Goal: Task Accomplishment & Management: Use online tool/utility

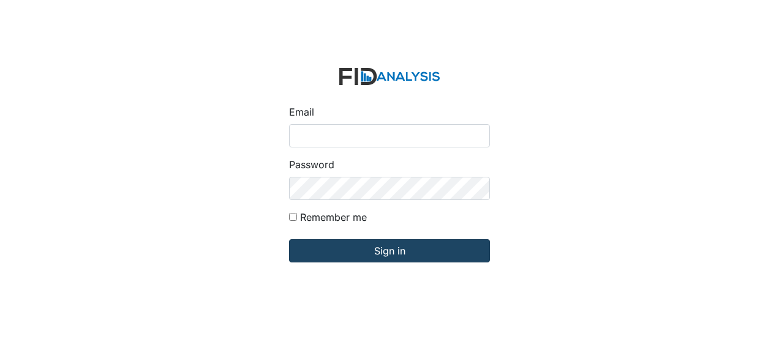
type input "[EMAIL_ADDRESS][DOMAIN_NAME]"
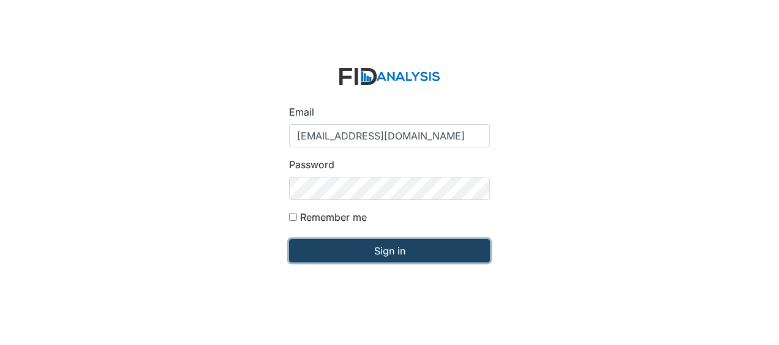
click at [343, 249] on input "Sign in" at bounding box center [389, 250] width 201 height 23
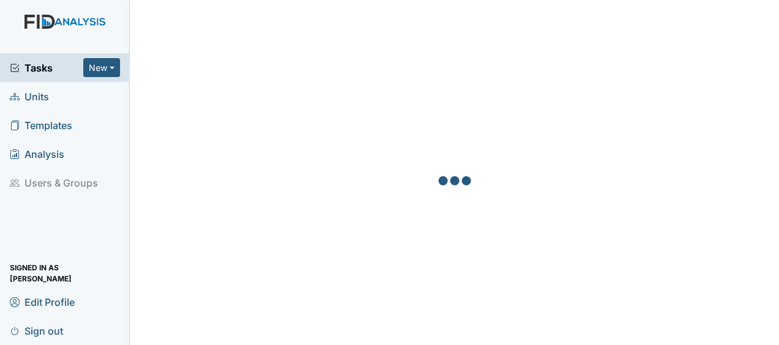
click at [47, 100] on span "Units" at bounding box center [29, 96] width 39 height 19
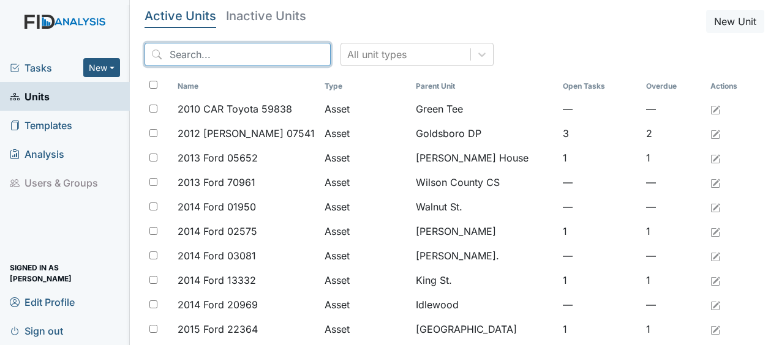
click at [197, 59] on input "search" at bounding box center [237, 54] width 186 height 23
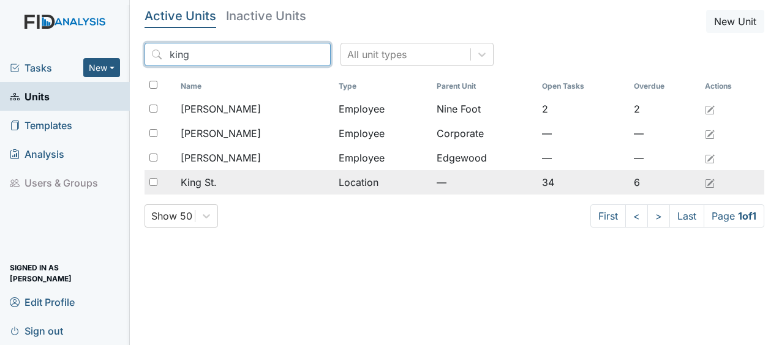
type input "king"
click at [253, 185] on div "King St." at bounding box center [255, 182] width 148 height 15
click at [355, 185] on td "Location" at bounding box center [383, 182] width 98 height 24
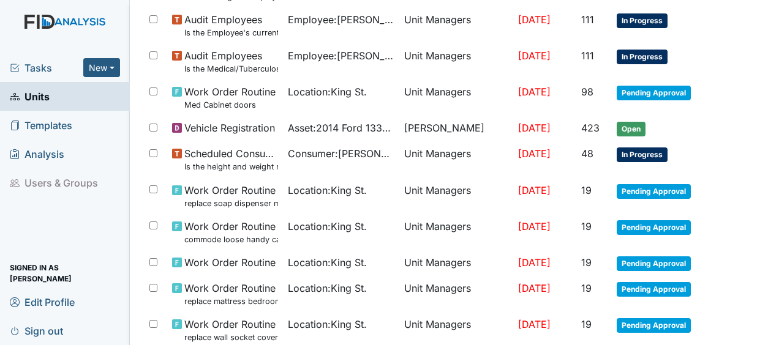
scroll to position [943, 0]
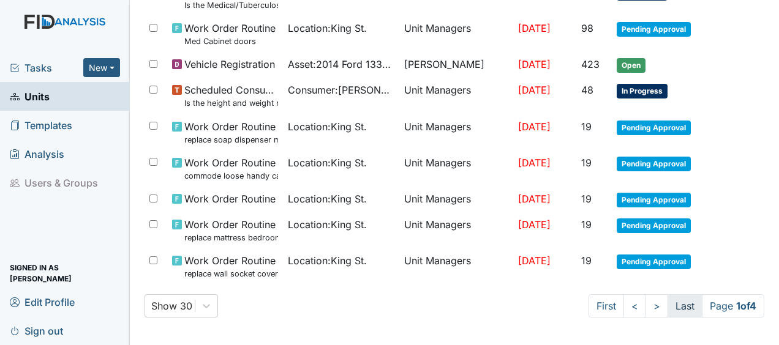
click at [668, 303] on link "Last" at bounding box center [684, 305] width 35 height 23
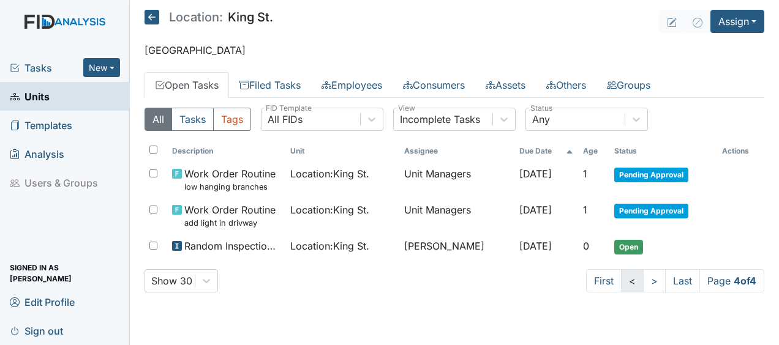
click at [630, 282] on link "<" at bounding box center [632, 280] width 23 height 23
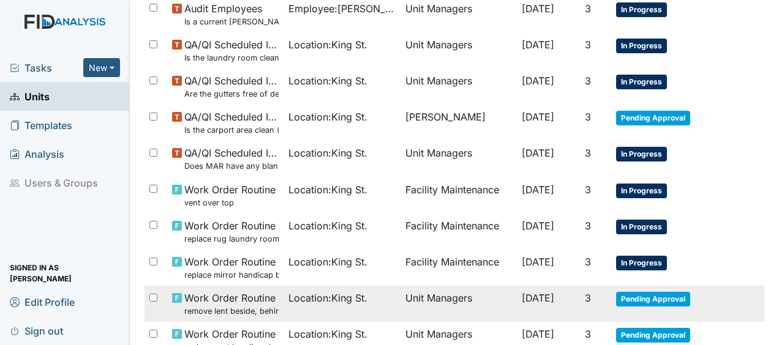
scroll to position [965, 0]
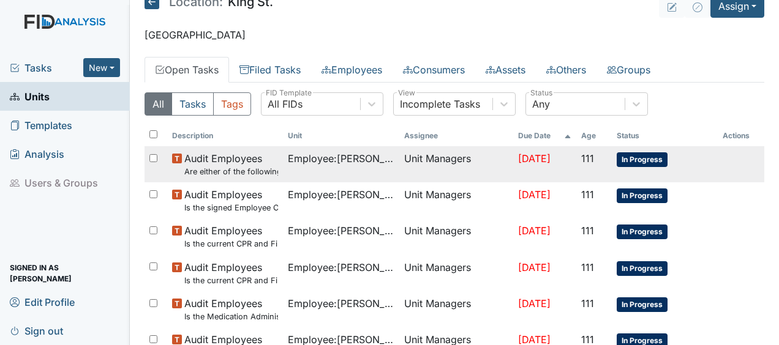
scroll to position [11, 0]
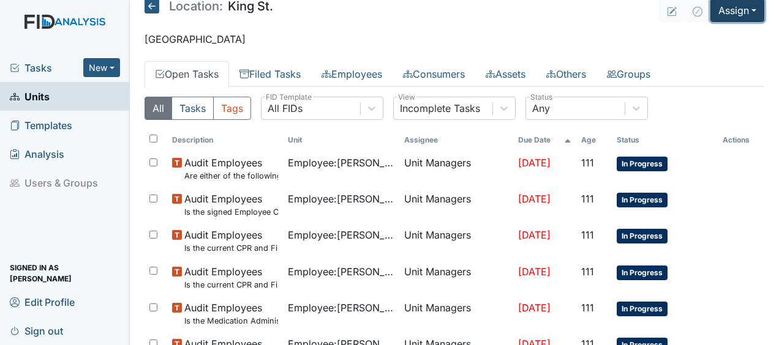
click at [713, 10] on button "Assign" at bounding box center [737, 10] width 54 height 23
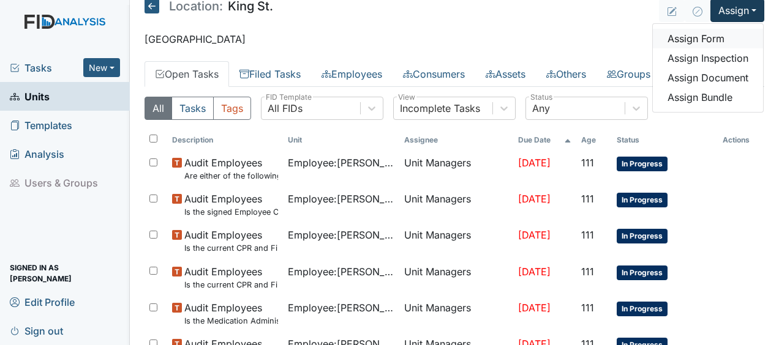
click at [692, 40] on link "Assign Form" at bounding box center [708, 39] width 110 height 20
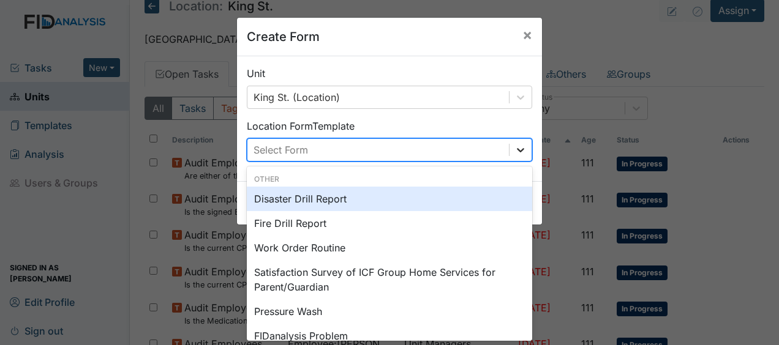
scroll to position [0, 0]
click at [515, 148] on icon at bounding box center [520, 150] width 12 height 12
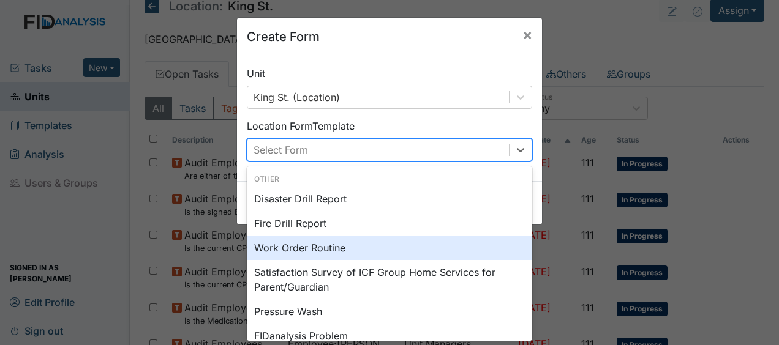
click at [322, 250] on div "Work Order Routine" at bounding box center [389, 248] width 285 height 24
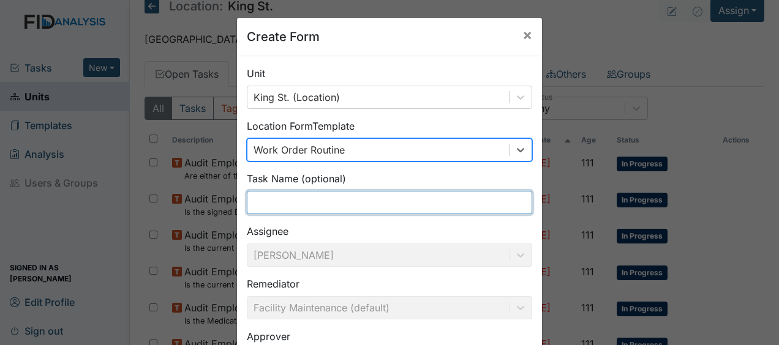
click at [271, 204] on input "text" at bounding box center [389, 202] width 285 height 23
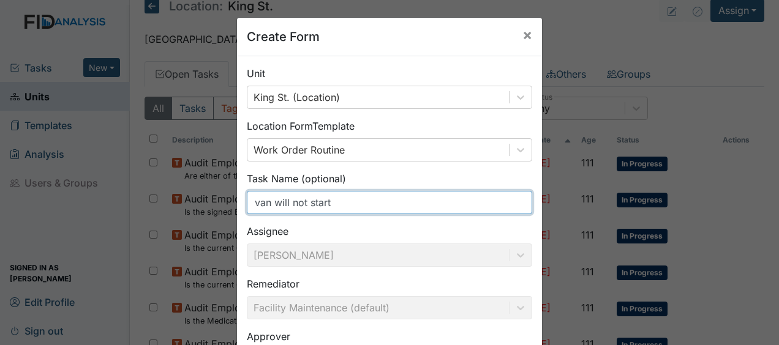
scroll to position [159, 0]
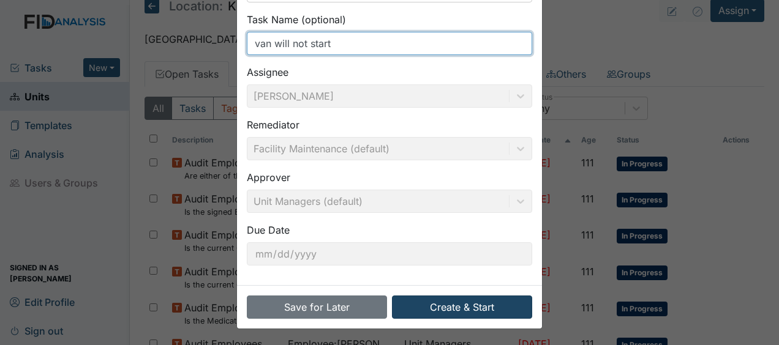
type input "van will not start"
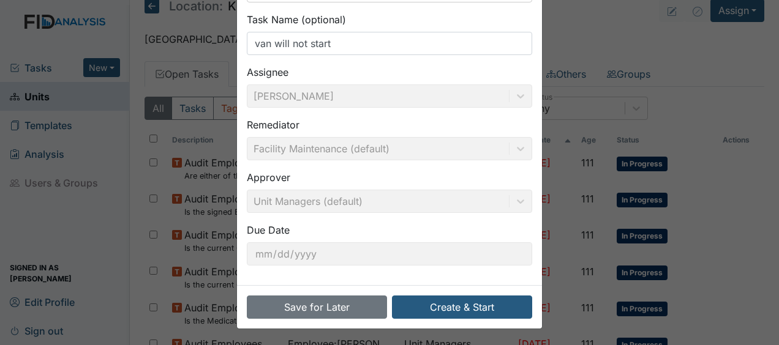
drag, startPoint x: 422, startPoint y: 307, endPoint x: 548, endPoint y: 321, distance: 126.8
click at [548, 321] on div "Create Form × Unit King St. (Location) Location Form Template Work Order Routin…" at bounding box center [389, 172] width 779 height 345
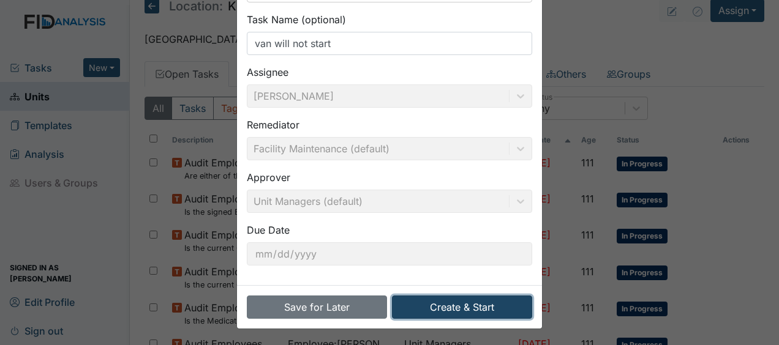
click at [466, 304] on button "Create & Start" at bounding box center [462, 307] width 140 height 23
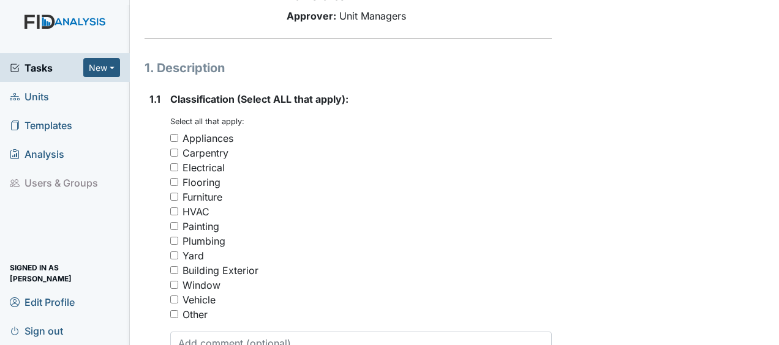
scroll to position [176, 0]
click at [173, 295] on input "Vehicle" at bounding box center [174, 299] width 8 height 8
checkbox input "true"
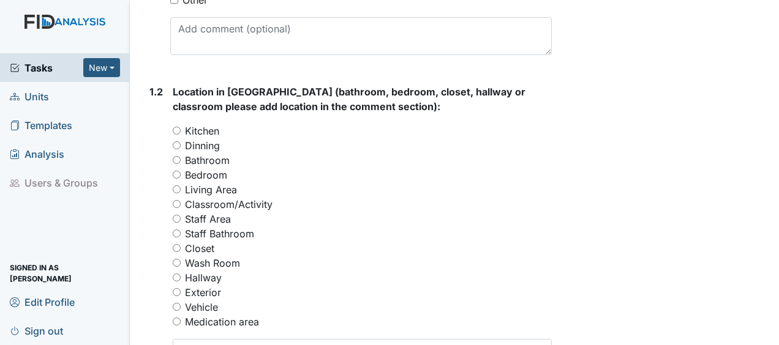
scroll to position [490, 0]
click at [177, 302] on input "Vehicle" at bounding box center [177, 306] width 8 height 8
radio input "true"
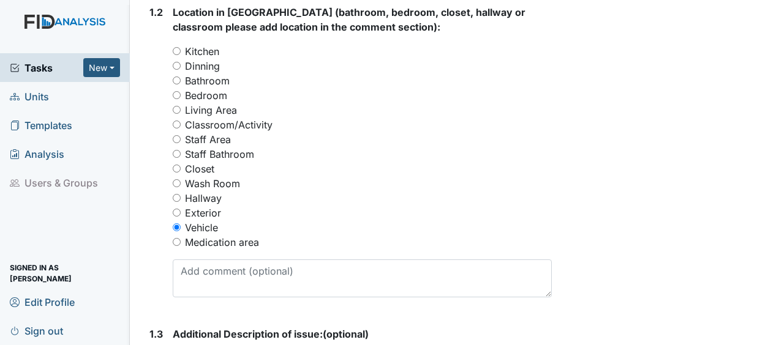
scroll to position [569, 0]
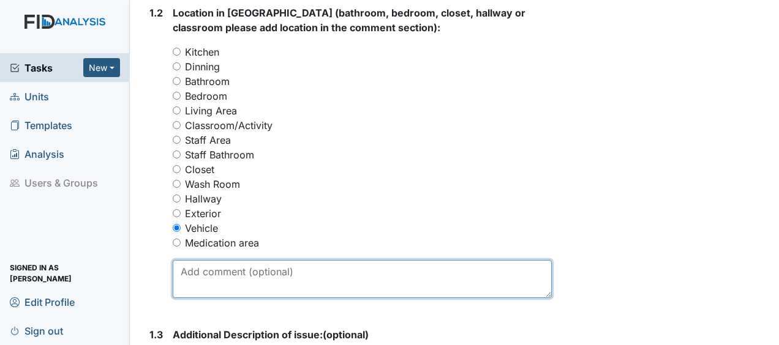
click at [200, 260] on textarea at bounding box center [362, 279] width 379 height 38
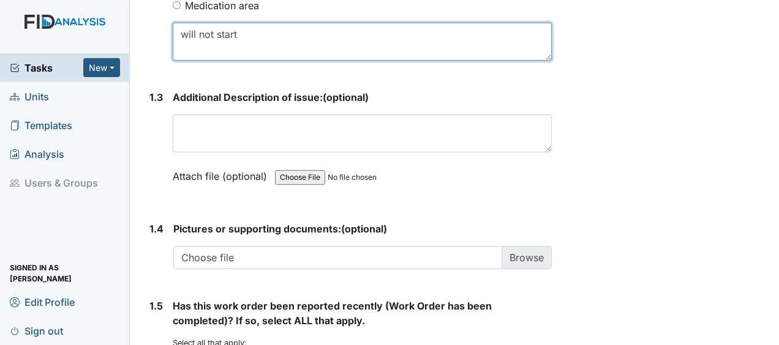
scroll to position [804, 0]
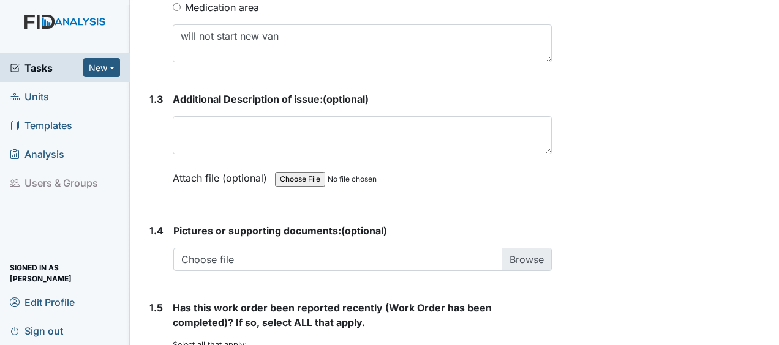
click at [253, 302] on span "Has this work order been reported recently (Work Order has been completed)? If …" at bounding box center [332, 315] width 319 height 27
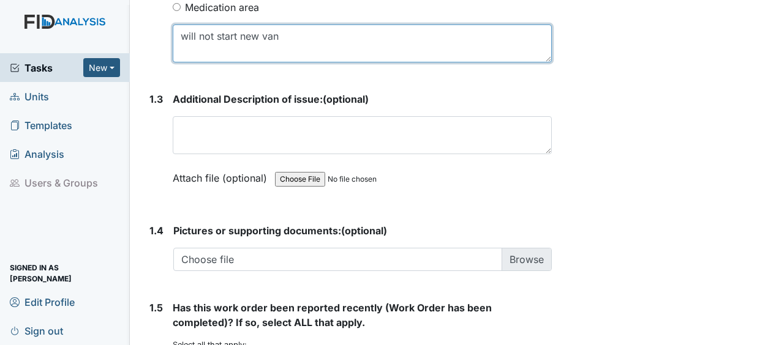
click at [285, 24] on textarea "will not start new van" at bounding box center [362, 43] width 379 height 38
type textarea "w"
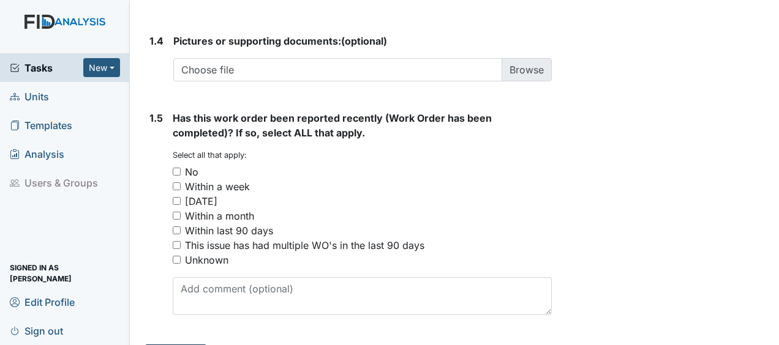
type textarea "new van will not start"
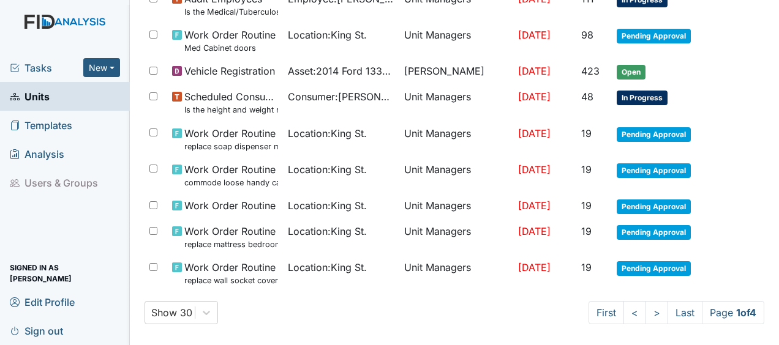
scroll to position [983, 0]
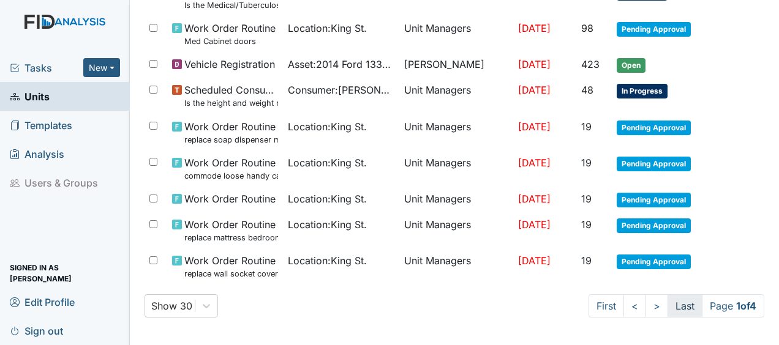
click at [672, 309] on link "Last" at bounding box center [684, 305] width 35 height 23
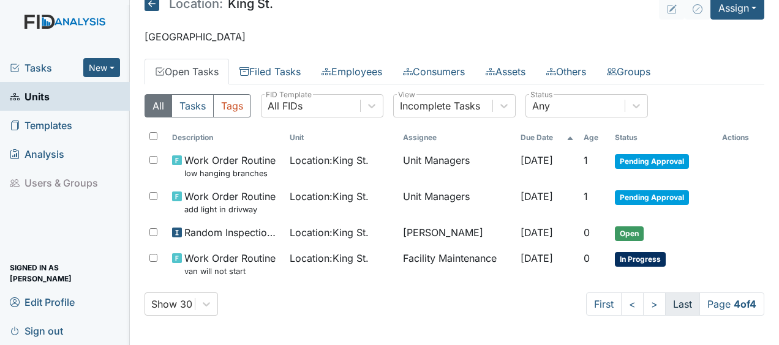
scroll to position [51, 0]
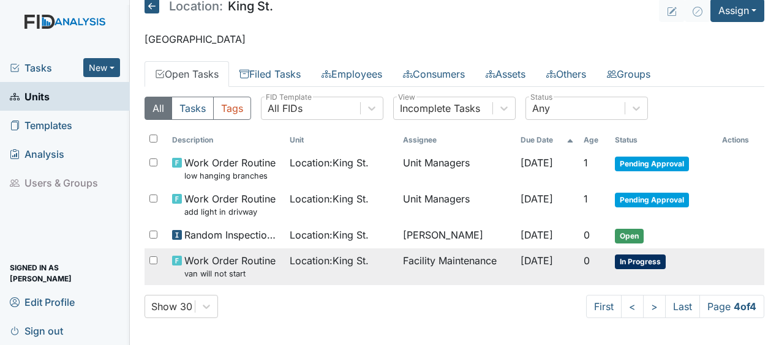
click at [450, 261] on td "Facility Maintenance" at bounding box center [457, 267] width 118 height 36
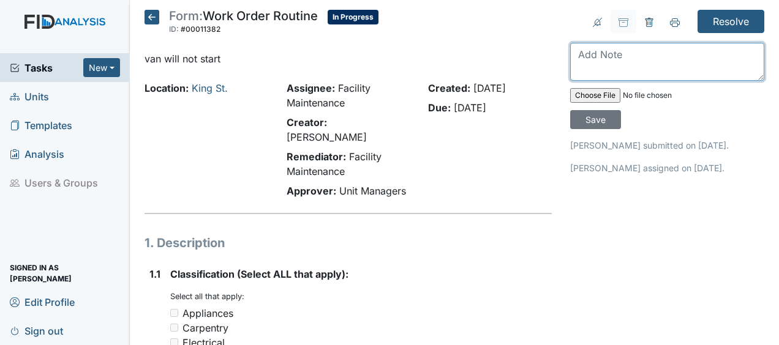
click at [570, 56] on textarea at bounding box center [667, 62] width 194 height 38
type textarea "s"
drag, startPoint x: 569, startPoint y: 56, endPoint x: 741, endPoint y: 123, distance: 184.7
click at [741, 123] on div "unlocked steering Save" at bounding box center [667, 86] width 194 height 86
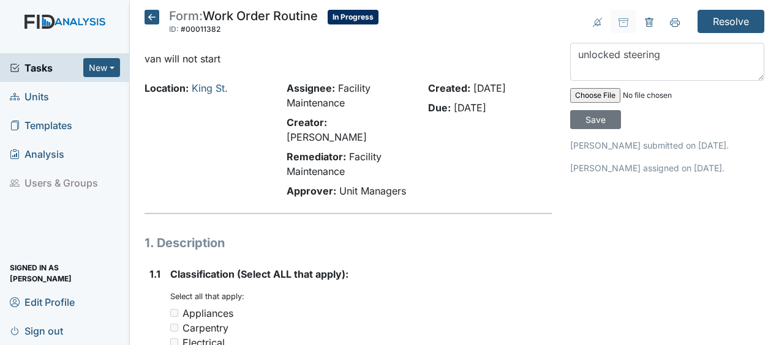
click at [741, 123] on div "unlocked steering Save" at bounding box center [667, 86] width 194 height 86
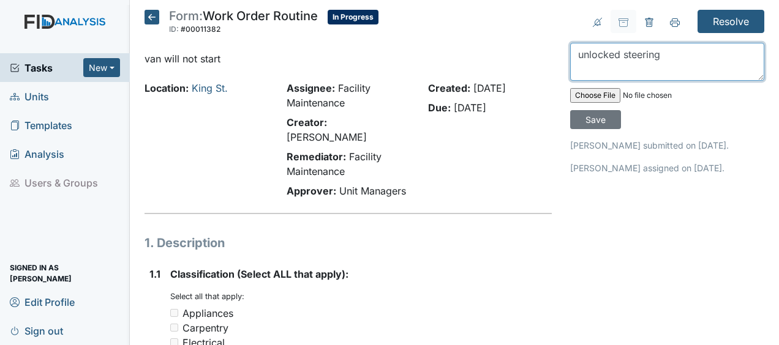
click at [667, 58] on textarea "unlocked steering" at bounding box center [667, 62] width 194 height 38
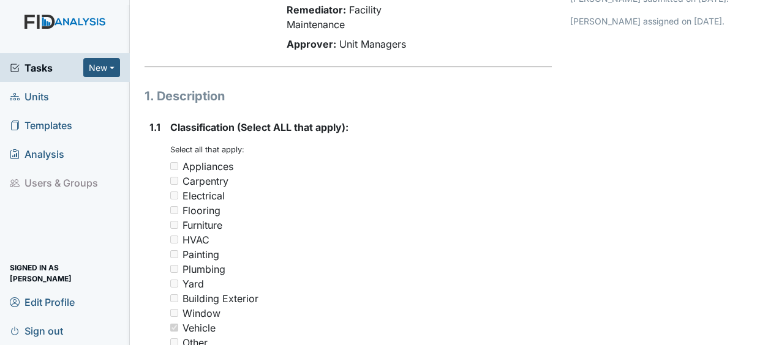
scroll to position [33, 0]
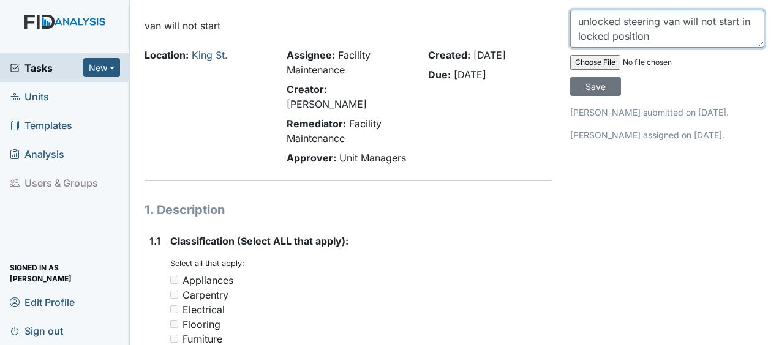
click at [656, 36] on textarea "unlocked steering van will not start in locked position" at bounding box center [667, 29] width 194 height 38
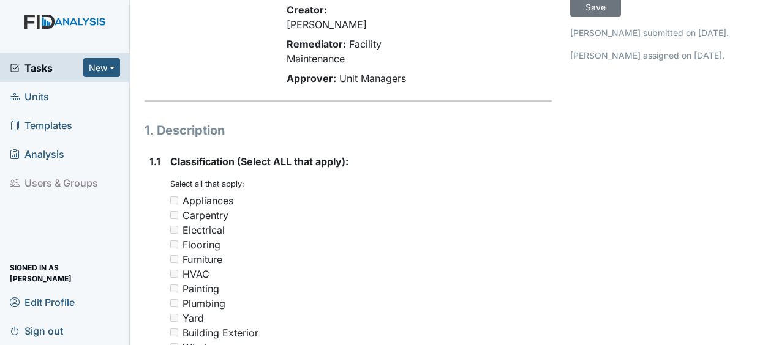
scroll to position [0, 0]
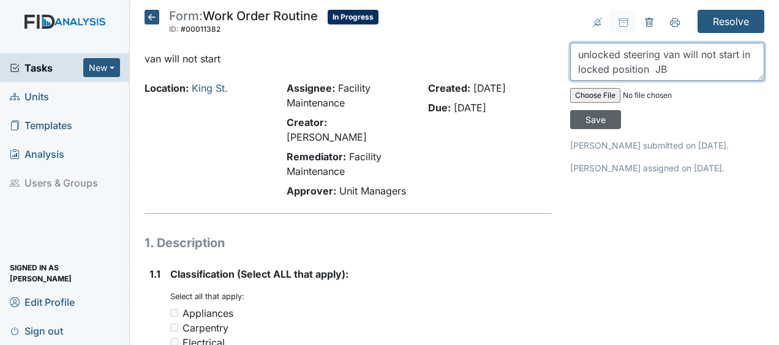
type textarea "unlocked steering van will not start in locked position JB"
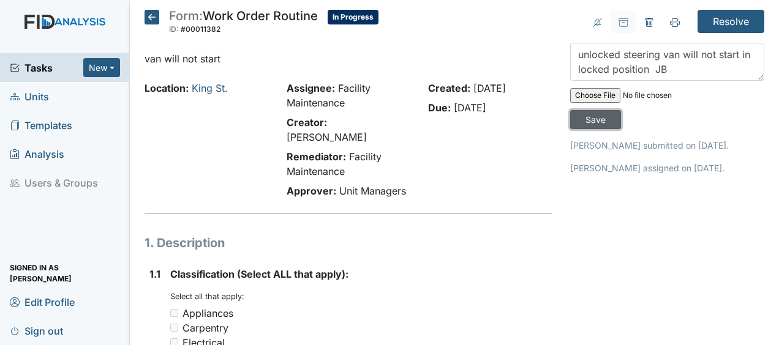
click at [583, 120] on input "Save" at bounding box center [595, 119] width 51 height 19
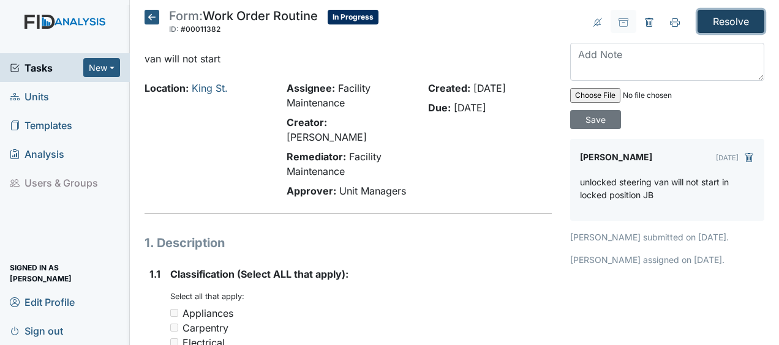
click at [725, 20] on input "Resolve" at bounding box center [730, 21] width 67 height 23
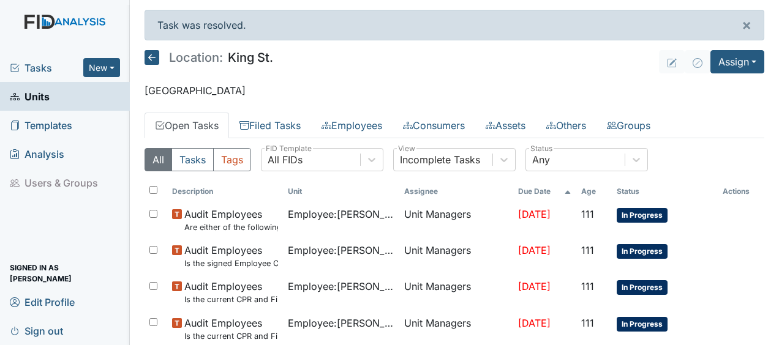
click at [158, 53] on icon at bounding box center [151, 57] width 15 height 15
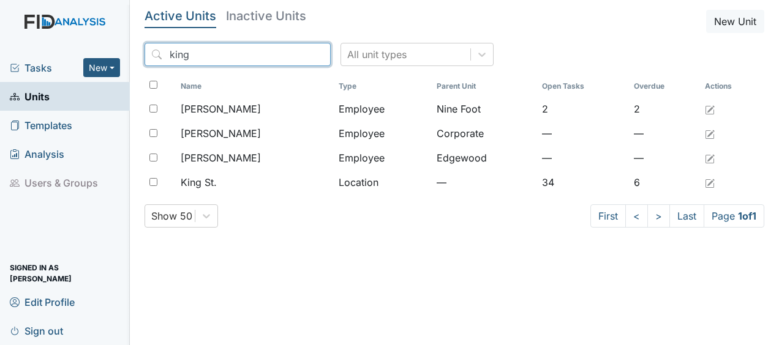
click at [291, 54] on input "king" at bounding box center [237, 54] width 186 height 23
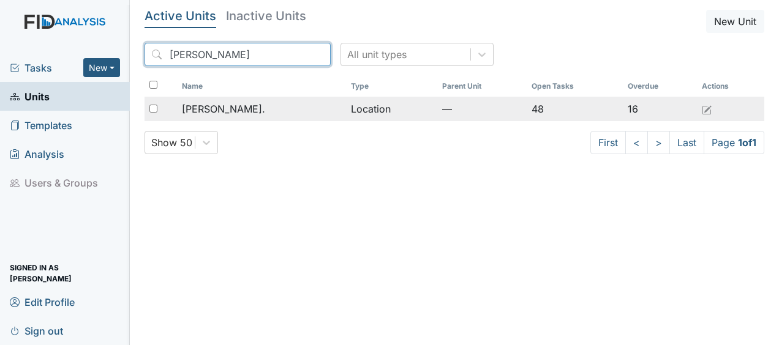
type input "william"
click at [224, 105] on span "[PERSON_NAME]." at bounding box center [223, 109] width 83 height 15
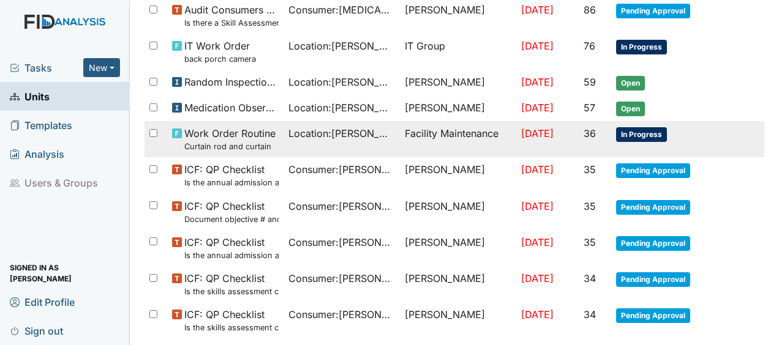
scroll to position [943, 0]
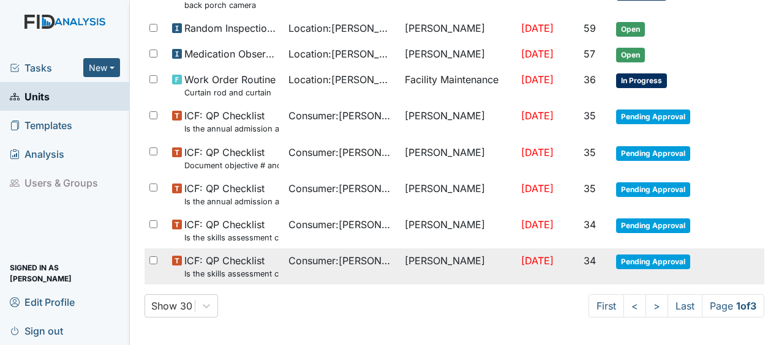
click at [412, 282] on td "[PERSON_NAME]" at bounding box center [458, 267] width 116 height 36
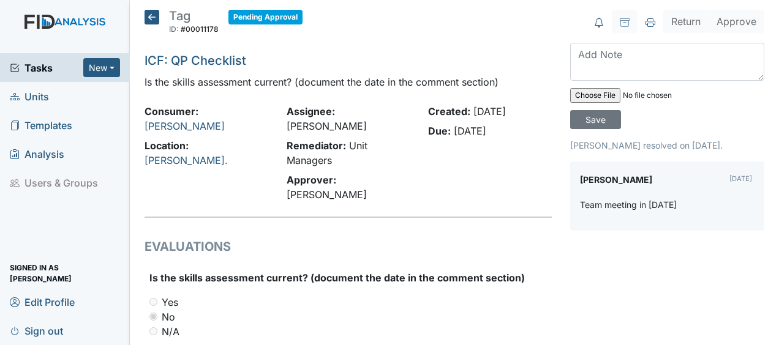
click at [154, 15] on icon at bounding box center [151, 17] width 15 height 15
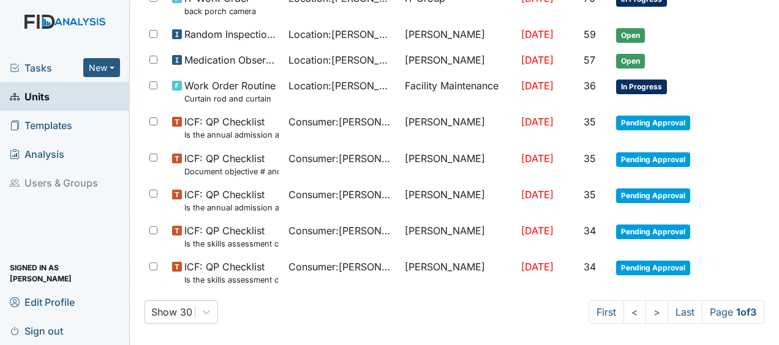
scroll to position [943, 0]
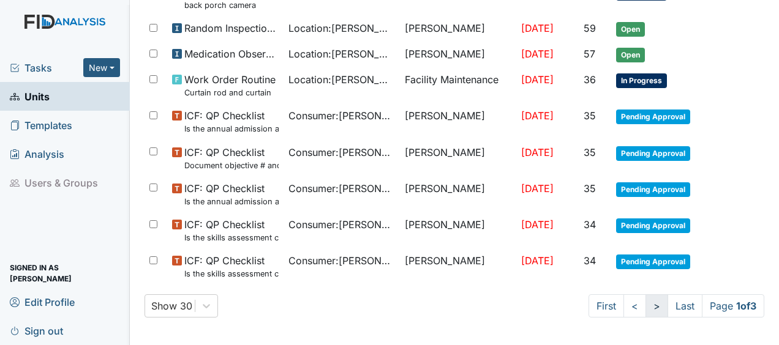
click at [645, 300] on link ">" at bounding box center [656, 305] width 23 height 23
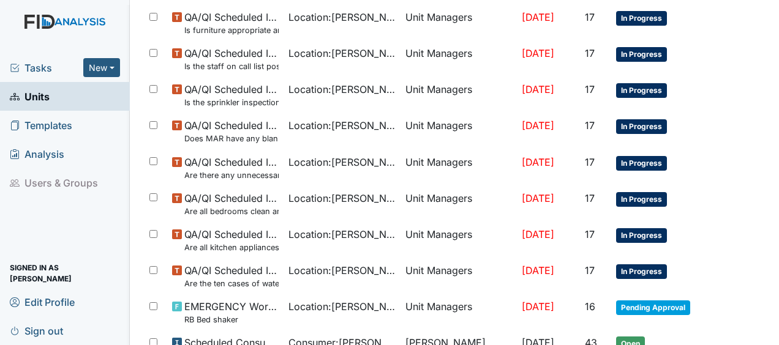
scroll to position [906, 0]
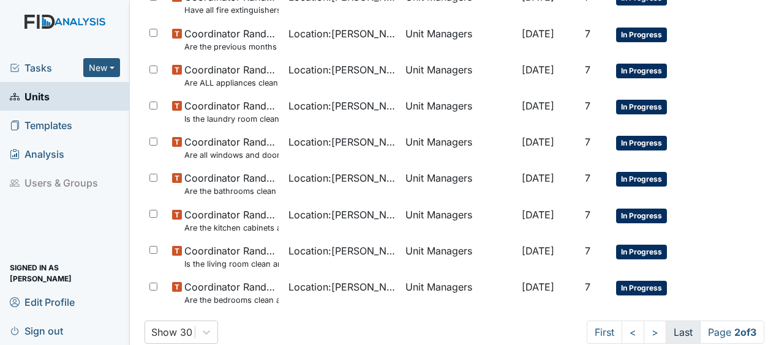
click at [665, 331] on link "Last" at bounding box center [682, 332] width 35 height 23
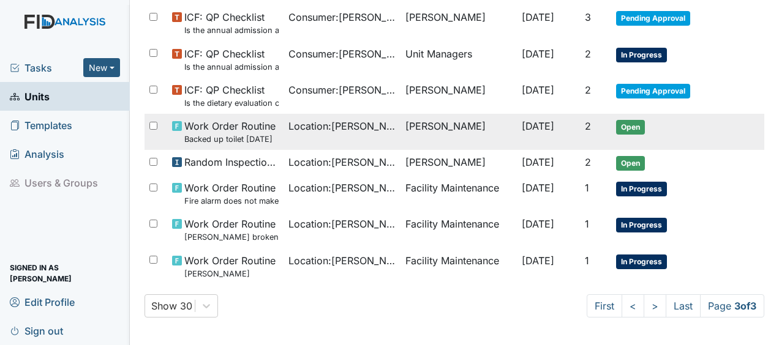
click at [354, 125] on span "Location : William St." at bounding box center [341, 126] width 107 height 15
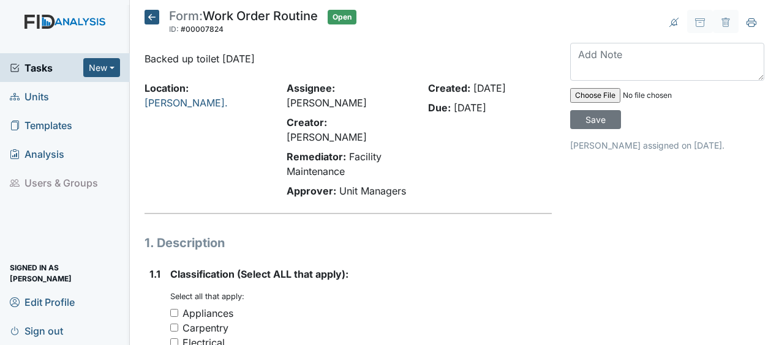
click at [154, 16] on icon at bounding box center [151, 17] width 15 height 15
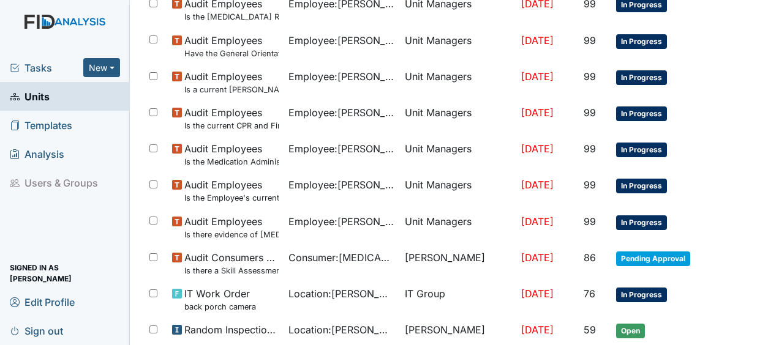
scroll to position [943, 0]
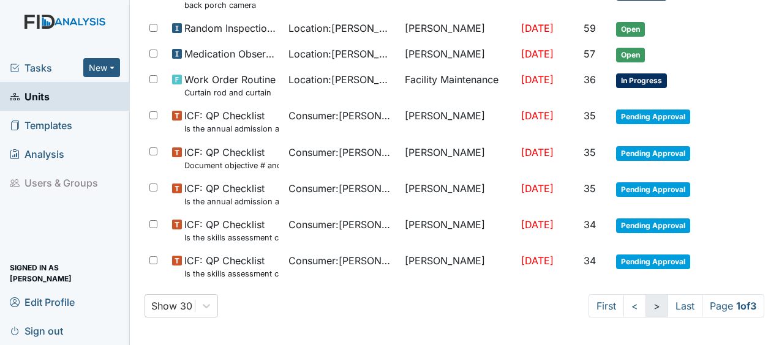
click at [645, 304] on link ">" at bounding box center [656, 305] width 23 height 23
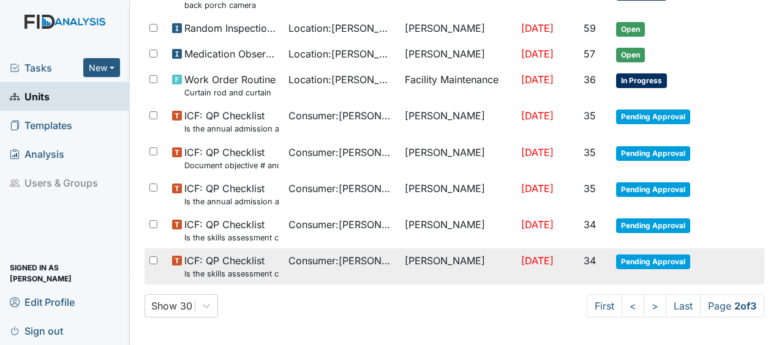
drag, startPoint x: 670, startPoint y: 309, endPoint x: 668, endPoint y: 302, distance: 6.4
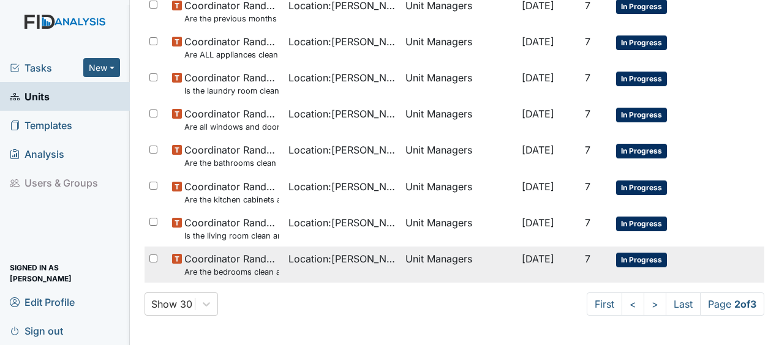
scroll to position [910, 0]
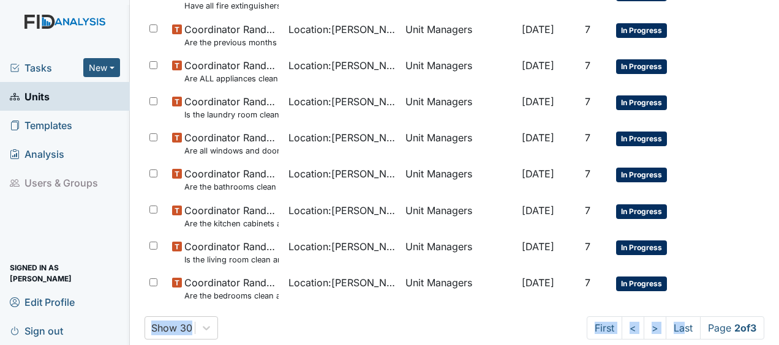
drag, startPoint x: 668, startPoint y: 302, endPoint x: 758, endPoint y: 184, distance: 148.1
click at [758, 184] on main "Location: William St. Assign Assign Form Assign Inspection Assign Document Assi…" at bounding box center [454, 172] width 649 height 345
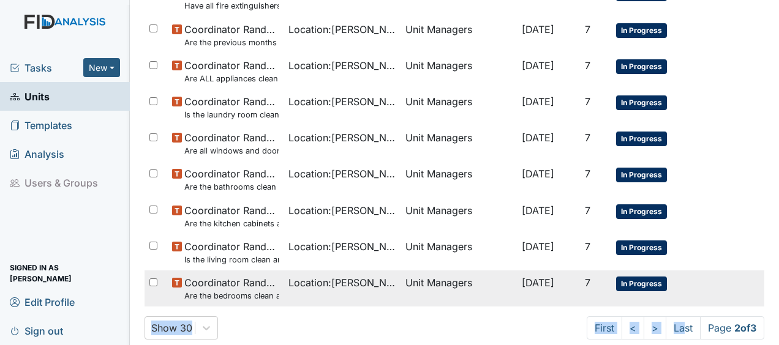
click at [679, 277] on td "In Progress" at bounding box center [664, 289] width 107 height 36
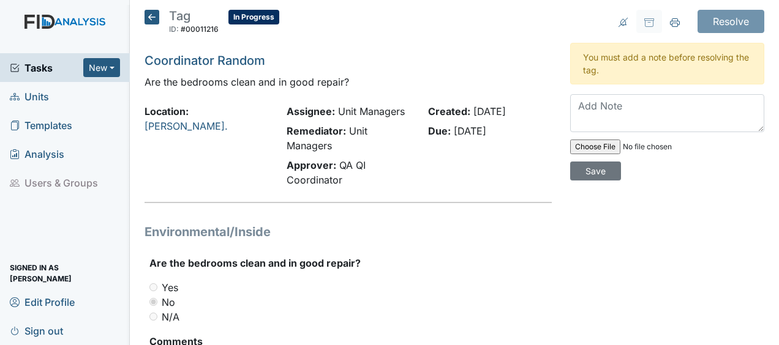
click at [152, 16] on icon at bounding box center [151, 17] width 15 height 15
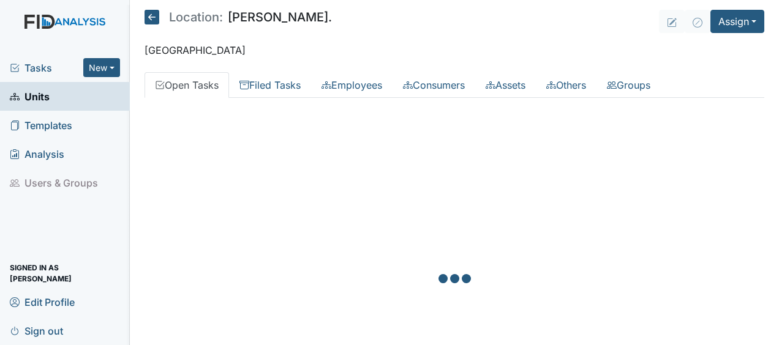
click at [152, 16] on icon at bounding box center [151, 17] width 15 height 15
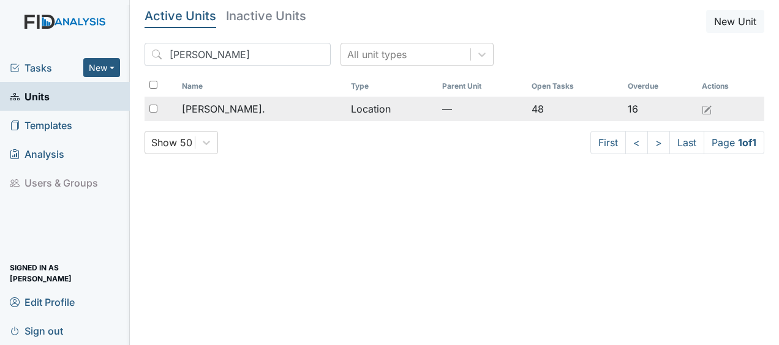
click at [213, 110] on span "[PERSON_NAME]." at bounding box center [223, 109] width 83 height 15
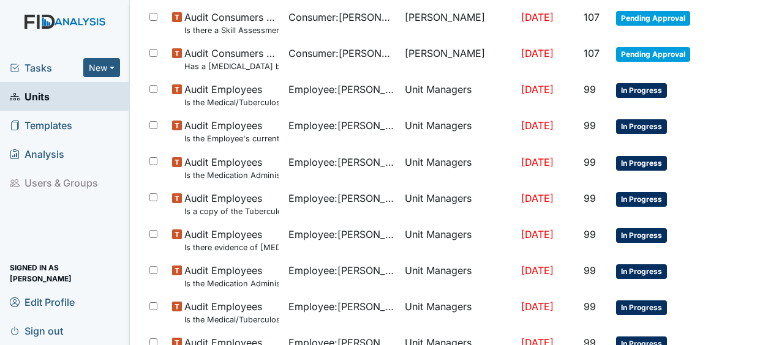
scroll to position [943, 0]
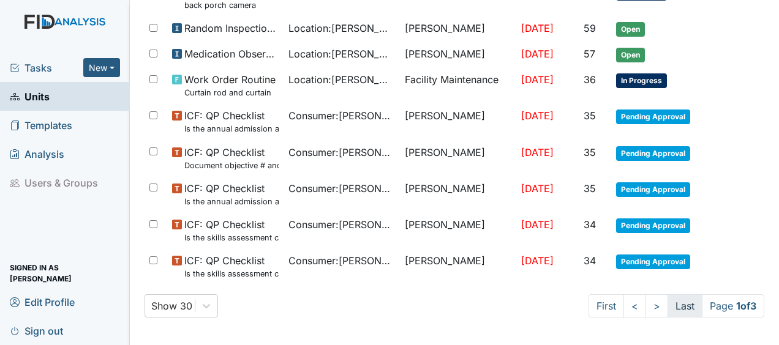
click at [667, 299] on link "Last" at bounding box center [684, 305] width 35 height 23
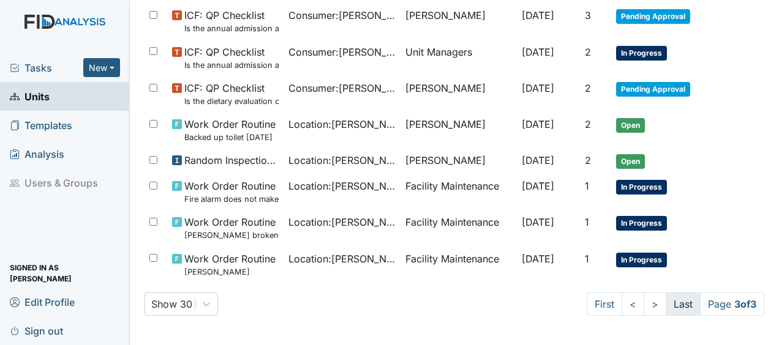
scroll to position [809, 0]
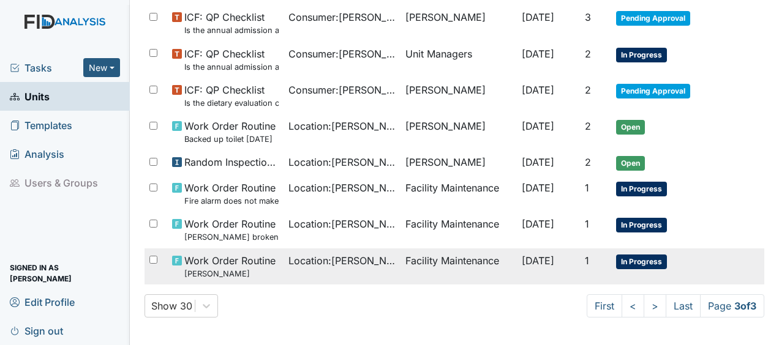
click at [443, 254] on td "Facility Maintenance" at bounding box center [458, 267] width 116 height 36
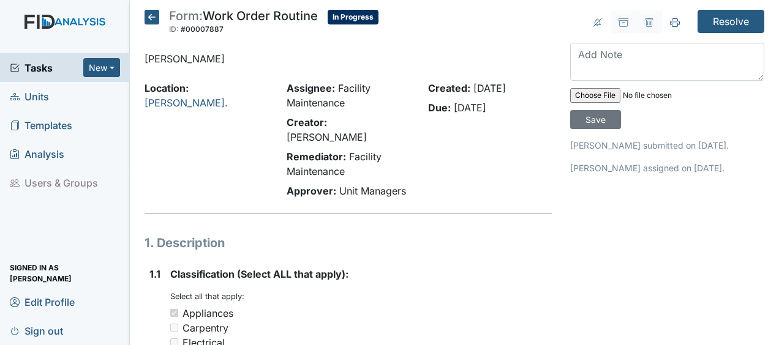
click at [443, 267] on strong "Classification (Select ALL that apply):" at bounding box center [360, 274] width 381 height 15
drag, startPoint x: 0, startPoint y: 0, endPoint x: 443, endPoint y: 254, distance: 510.8
click at [443, 267] on strong "Classification (Select ALL that apply):" at bounding box center [360, 274] width 381 height 15
click at [148, 20] on icon at bounding box center [151, 17] width 15 height 15
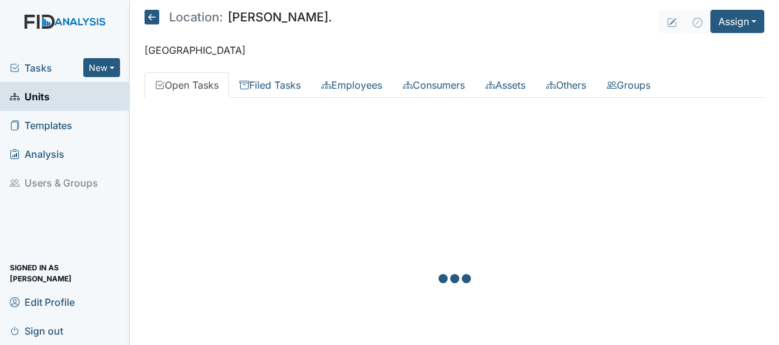
click at [148, 20] on icon at bounding box center [151, 17] width 15 height 15
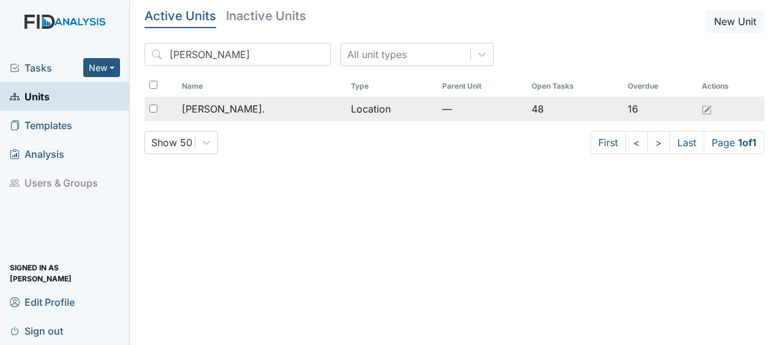
click at [225, 104] on span "[PERSON_NAME]." at bounding box center [223, 109] width 83 height 15
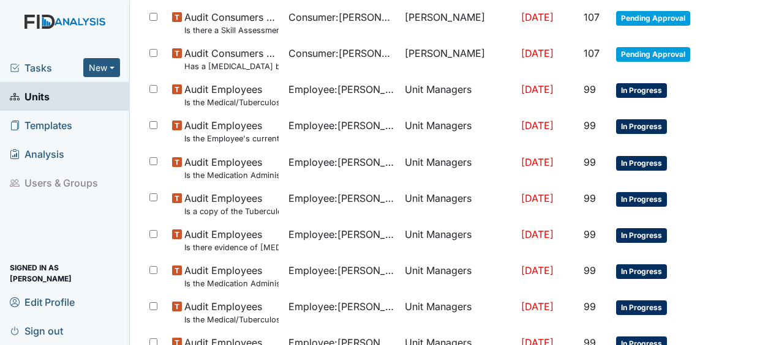
scroll to position [943, 0]
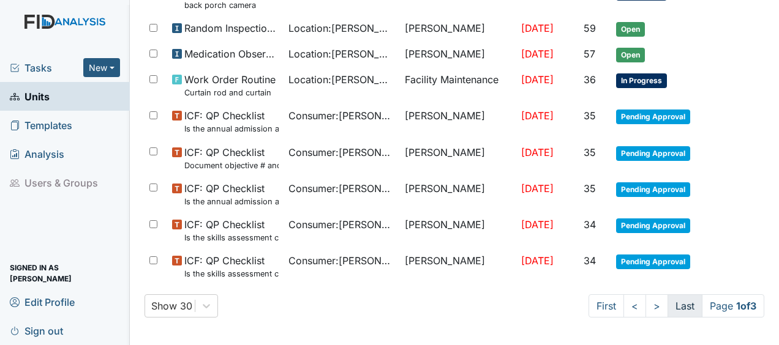
click at [671, 301] on link "Last" at bounding box center [684, 305] width 35 height 23
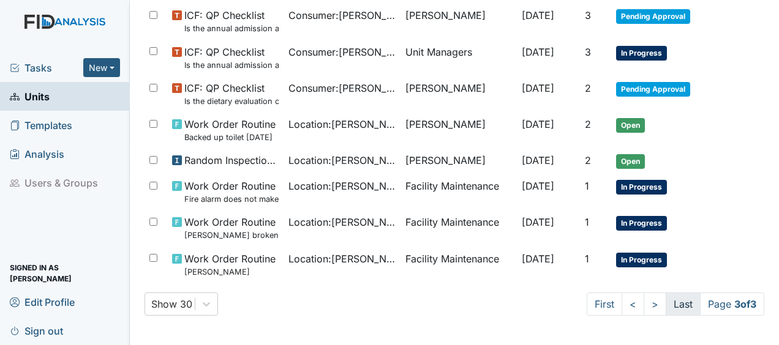
scroll to position [809, 0]
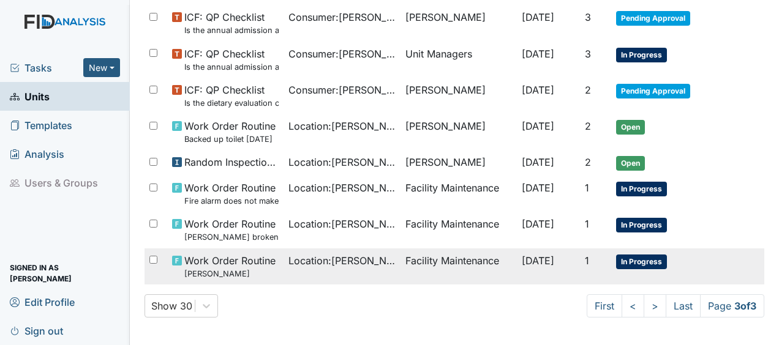
click at [344, 249] on td "Location : William St." at bounding box center [341, 267] width 116 height 36
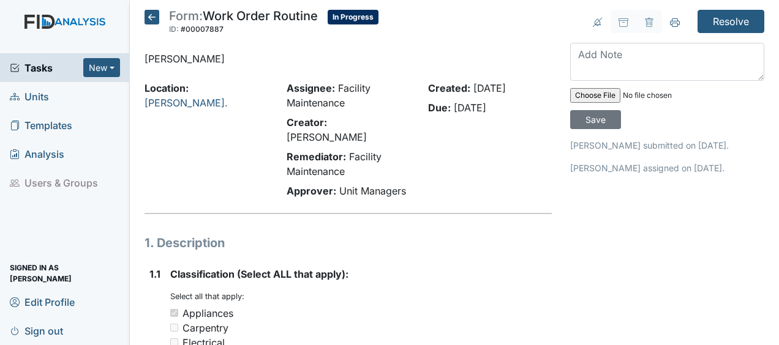
click at [153, 15] on icon at bounding box center [151, 17] width 15 height 15
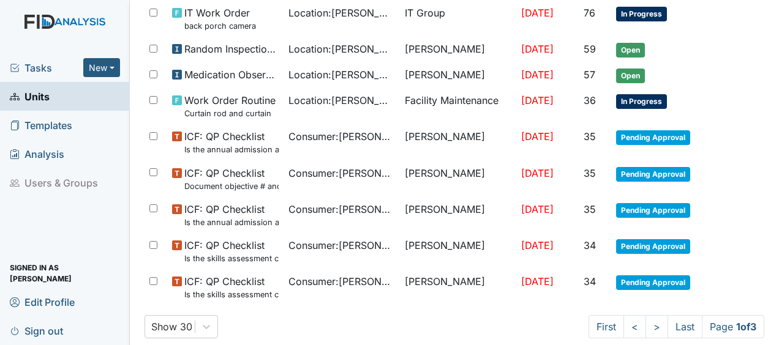
scroll to position [943, 0]
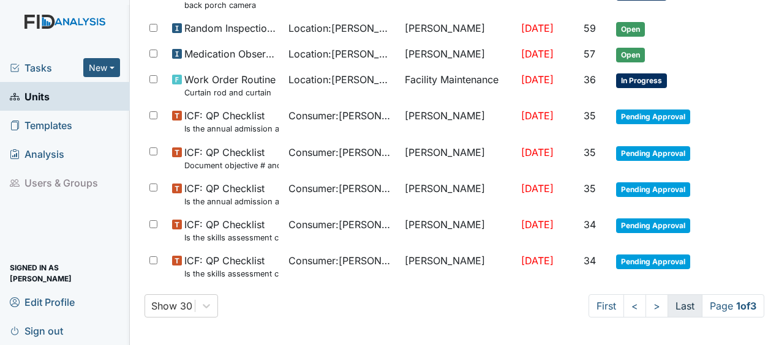
click at [675, 302] on link "Last" at bounding box center [684, 305] width 35 height 23
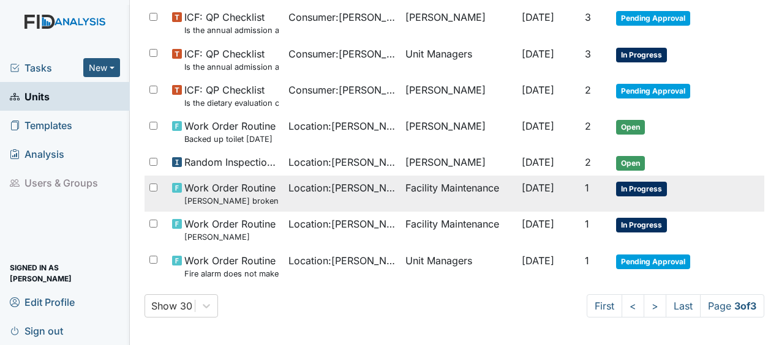
click at [357, 190] on span "Location : William St." at bounding box center [341, 188] width 107 height 15
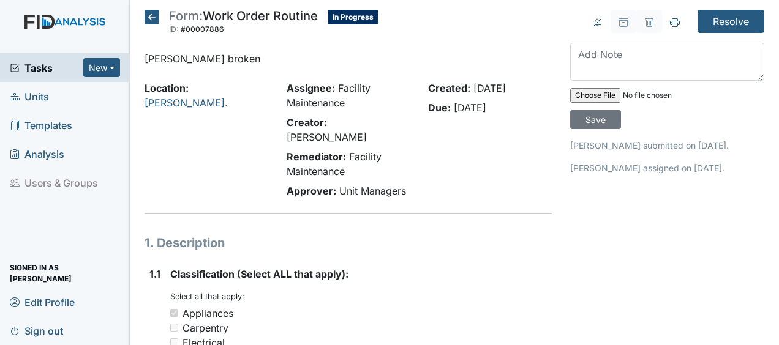
click at [151, 15] on icon at bounding box center [151, 17] width 15 height 15
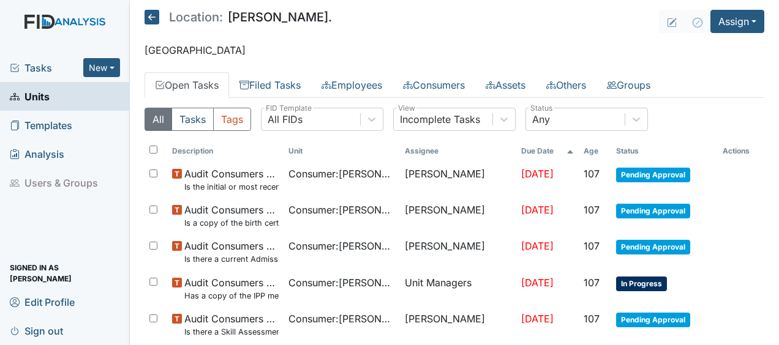
click at [151, 17] on icon at bounding box center [151, 17] width 15 height 15
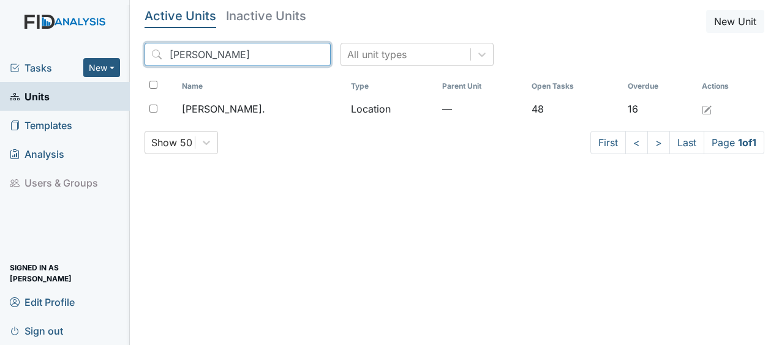
click at [294, 55] on input "william" at bounding box center [237, 54] width 186 height 23
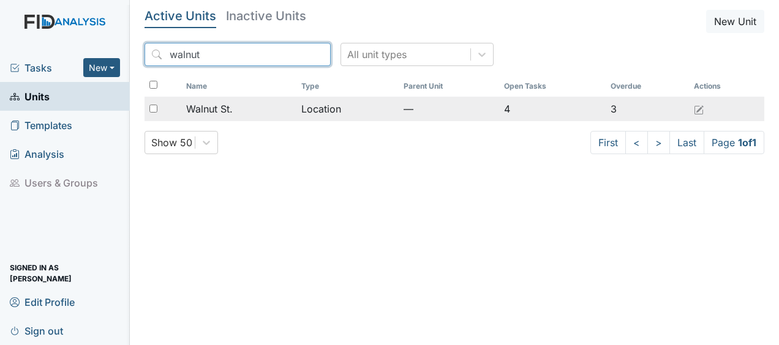
type input "walnut"
click at [215, 113] on span "Walnut St." at bounding box center [209, 109] width 47 height 15
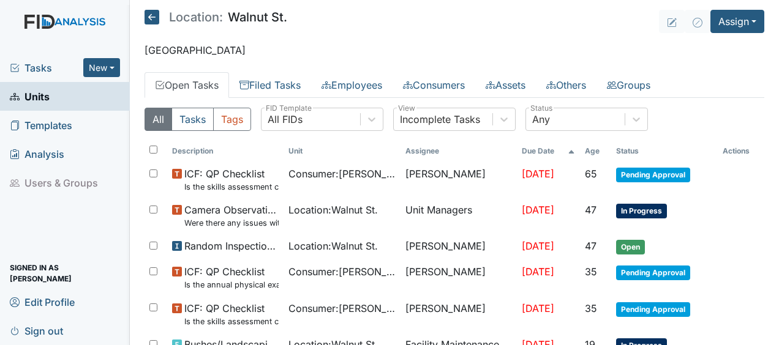
click at [155, 15] on icon at bounding box center [151, 17] width 15 height 15
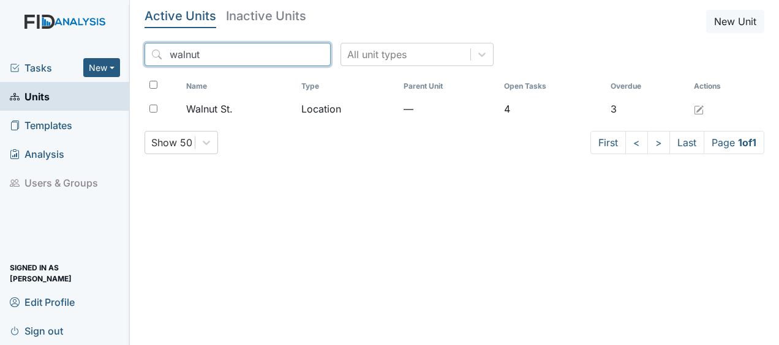
click at [292, 54] on input "walnut" at bounding box center [237, 54] width 186 height 23
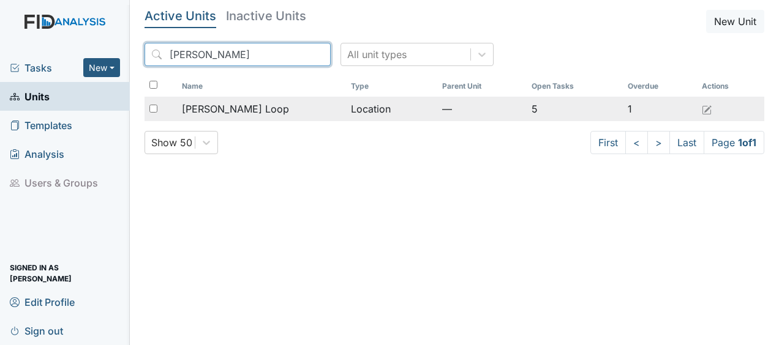
type input "[PERSON_NAME]"
click at [236, 109] on span "[PERSON_NAME] Loop" at bounding box center [235, 109] width 107 height 15
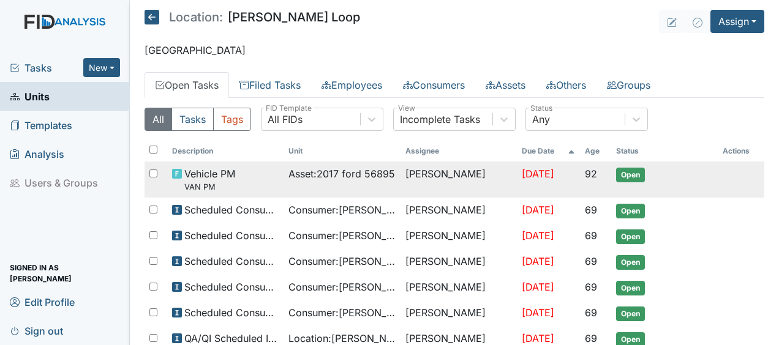
drag, startPoint x: 0, startPoint y: 0, endPoint x: 247, endPoint y: 162, distance: 295.2
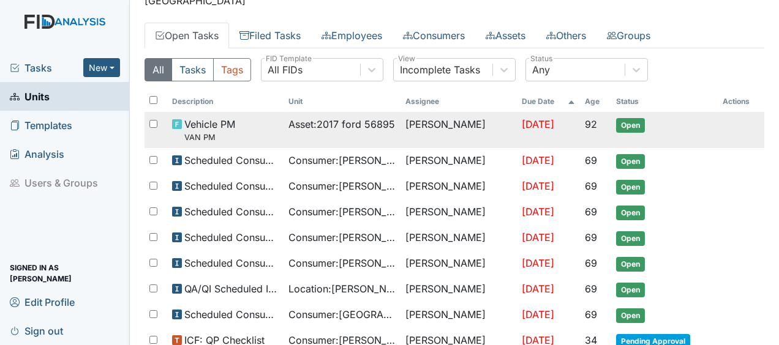
scroll to position [53, 0]
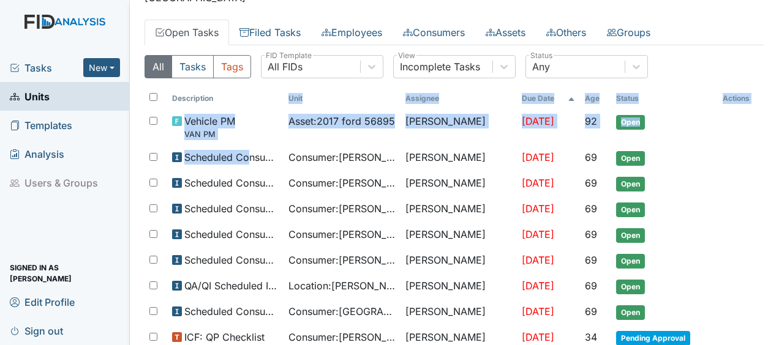
drag, startPoint x: 247, startPoint y: 162, endPoint x: 246, endPoint y: 104, distance: 58.2
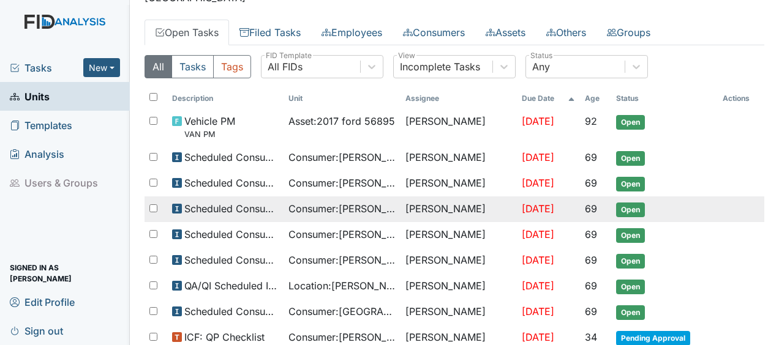
click at [716, 207] on tr "Scheduled Consumer Chart Review Consumer : Funchess, Charity Sandra Duke Aug 1,…" at bounding box center [453, 209] width 619 height 26
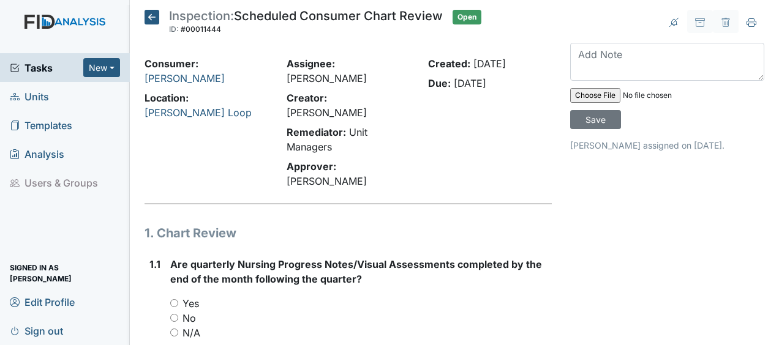
click at [154, 18] on icon at bounding box center [151, 17] width 15 height 15
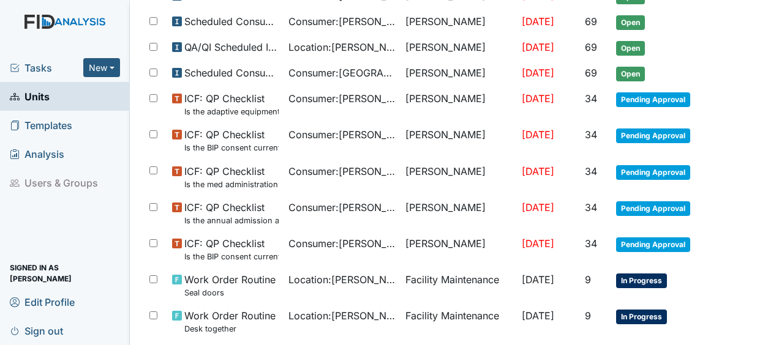
scroll to position [294, 0]
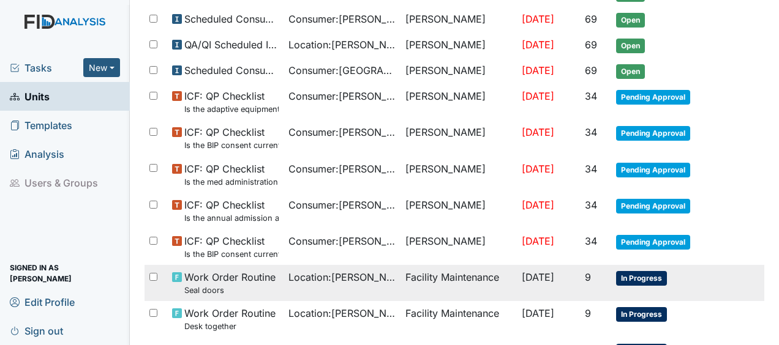
click at [539, 274] on span "Sep 3, 2025" at bounding box center [538, 277] width 32 height 12
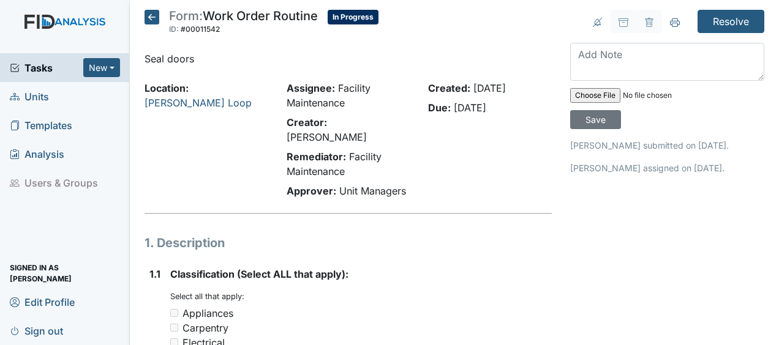
click at [153, 15] on icon at bounding box center [151, 17] width 15 height 15
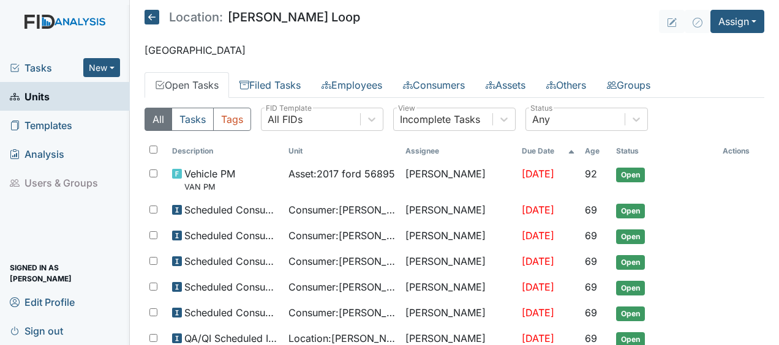
click at [152, 18] on icon at bounding box center [151, 17] width 15 height 15
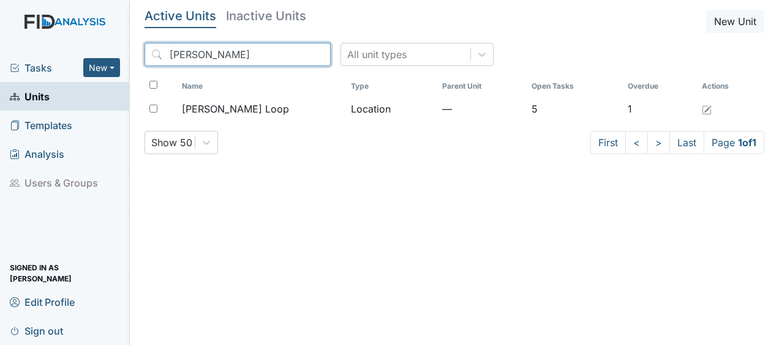
click at [293, 55] on input "[PERSON_NAME]" at bounding box center [237, 54] width 186 height 23
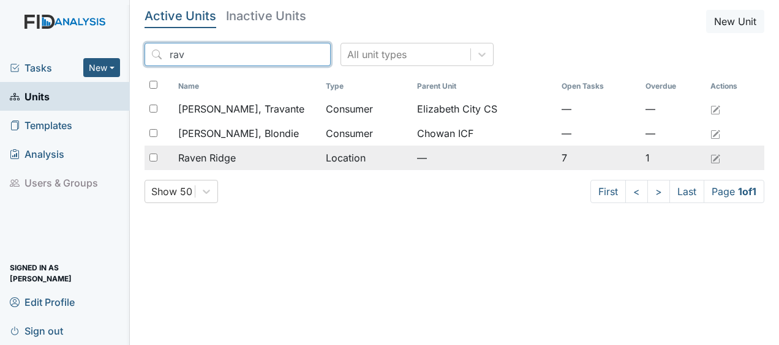
type input "rav"
click at [220, 162] on span "Raven Ridge" at bounding box center [207, 158] width 58 height 15
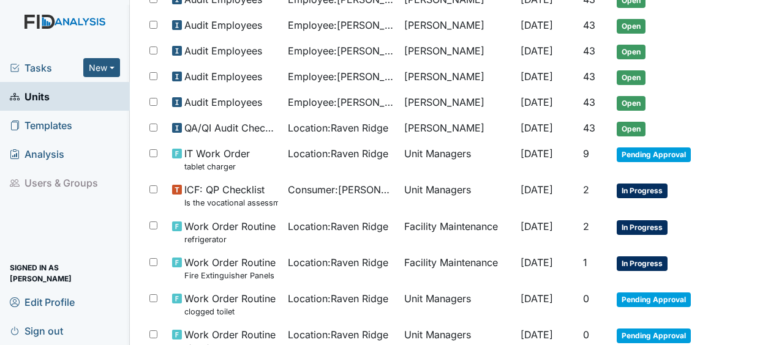
scroll to position [486, 0]
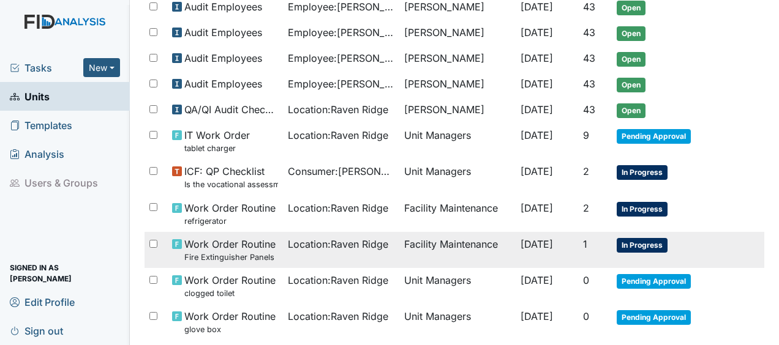
click at [224, 238] on span "Work Order Routine Fire Extinguisher Panels" at bounding box center [229, 250] width 91 height 26
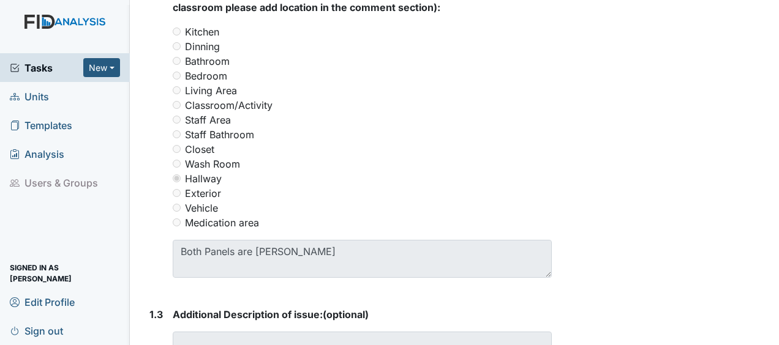
scroll to position [509, 0]
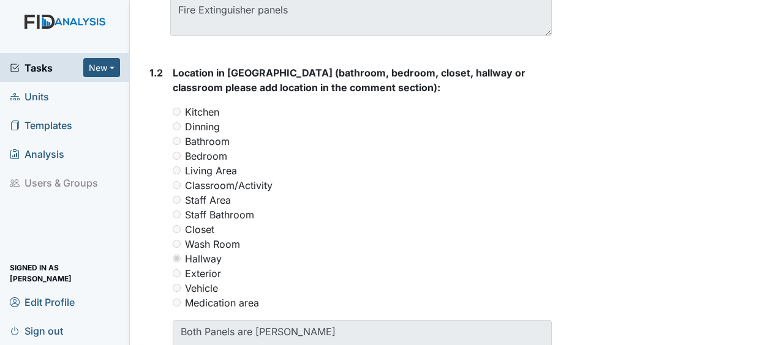
click at [213, 193] on label "Staff Area" at bounding box center [208, 200] width 46 height 15
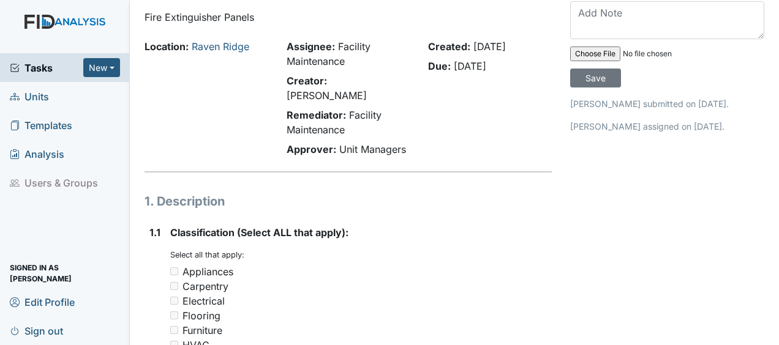
scroll to position [0, 0]
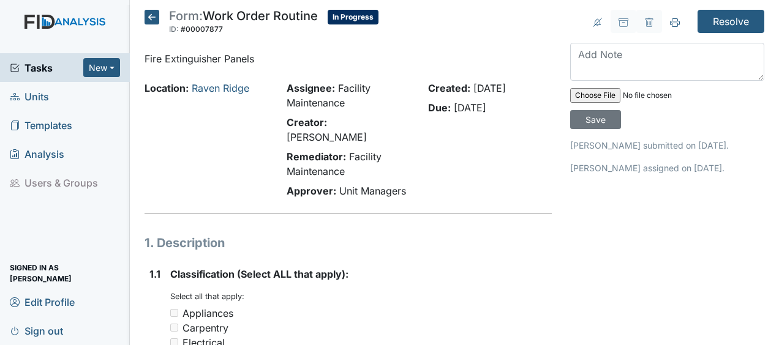
click at [154, 15] on icon at bounding box center [151, 17] width 15 height 15
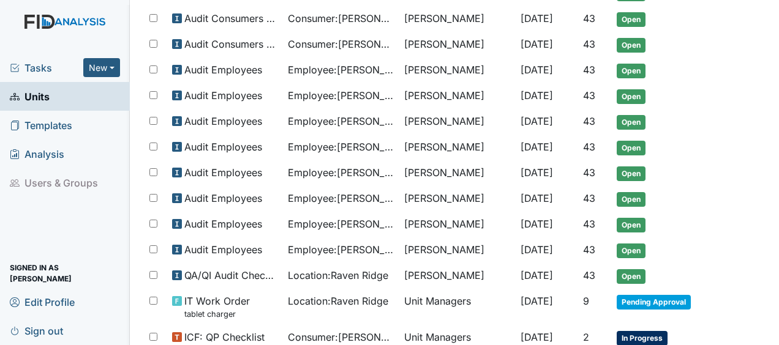
scroll to position [536, 0]
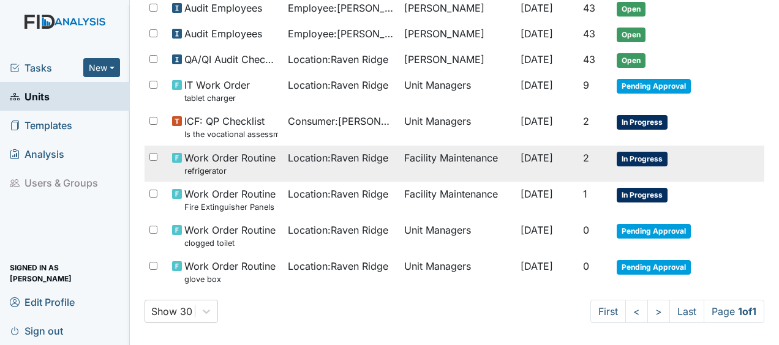
click at [211, 151] on span "Work Order Routine refrigerator" at bounding box center [229, 164] width 91 height 26
